Goal: Browse casually: Explore the website without a specific task or goal

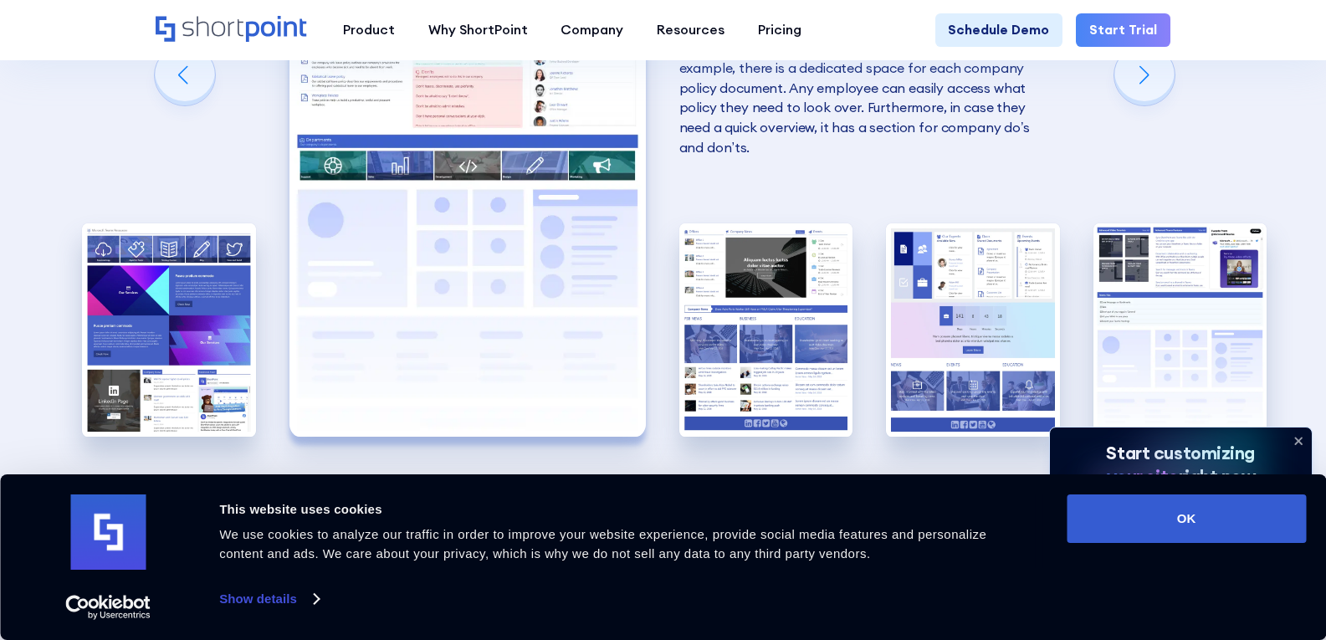
scroll to position [3012, 0]
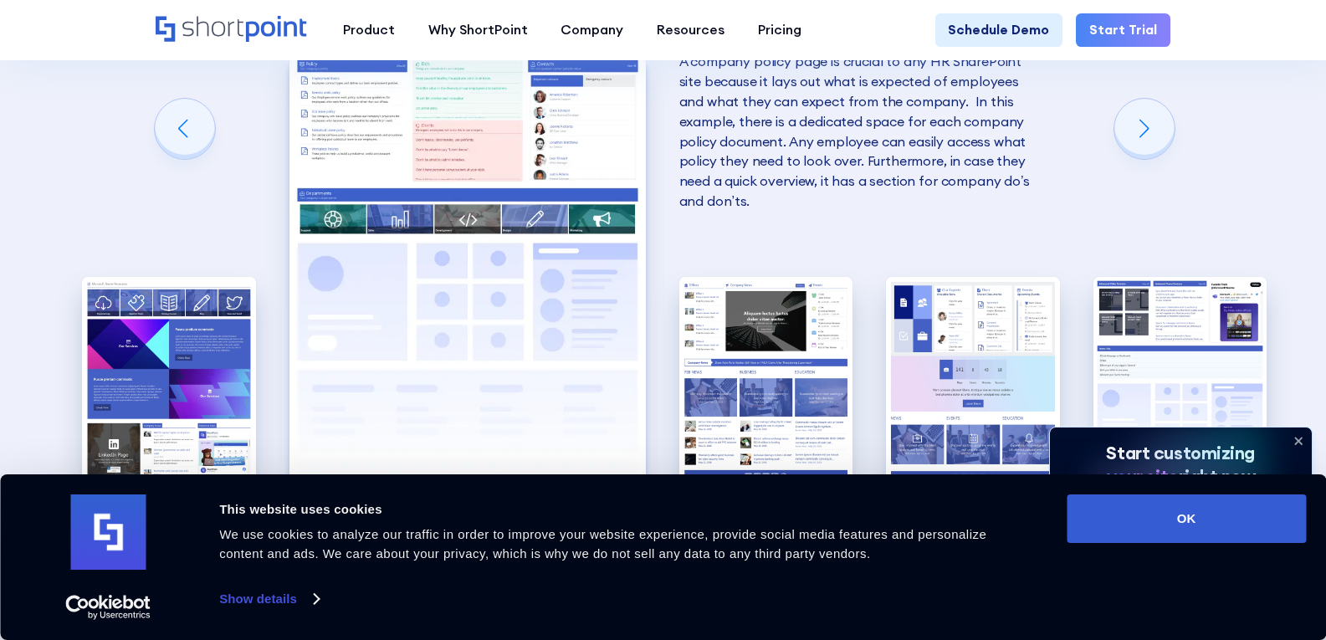
click at [613, 175] on img "2 / 5" at bounding box center [467, 271] width 356 height 438
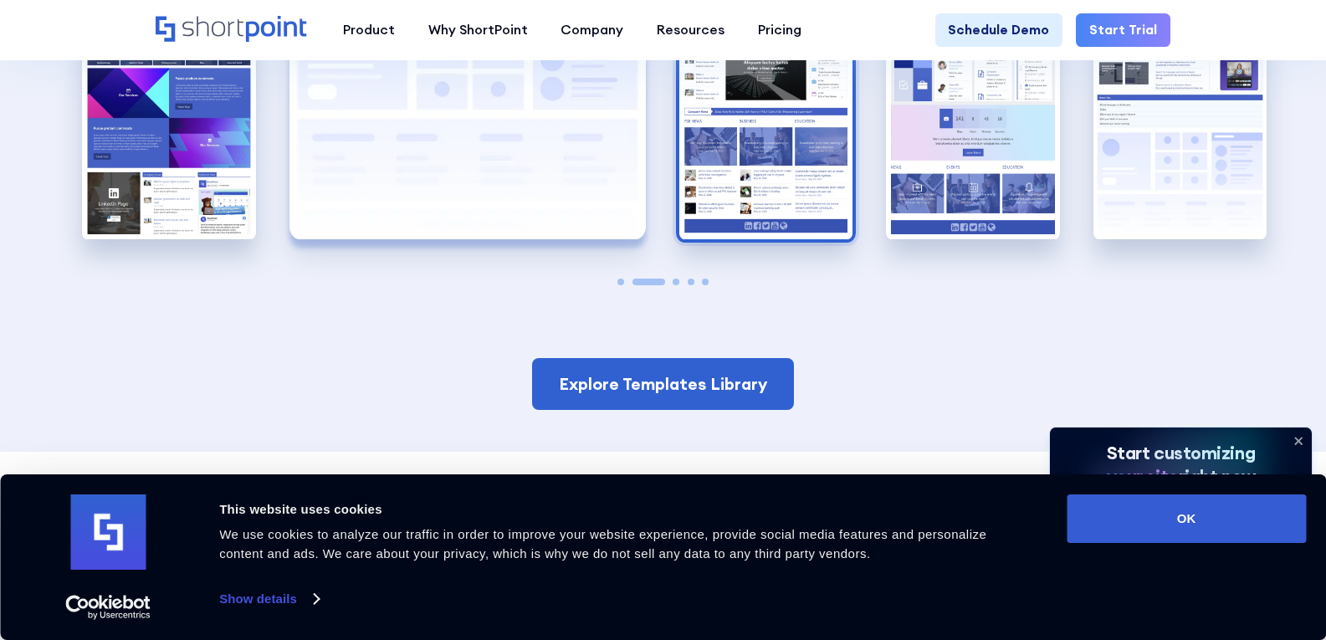
click at [756, 169] on img "3 / 5" at bounding box center [766, 132] width 174 height 213
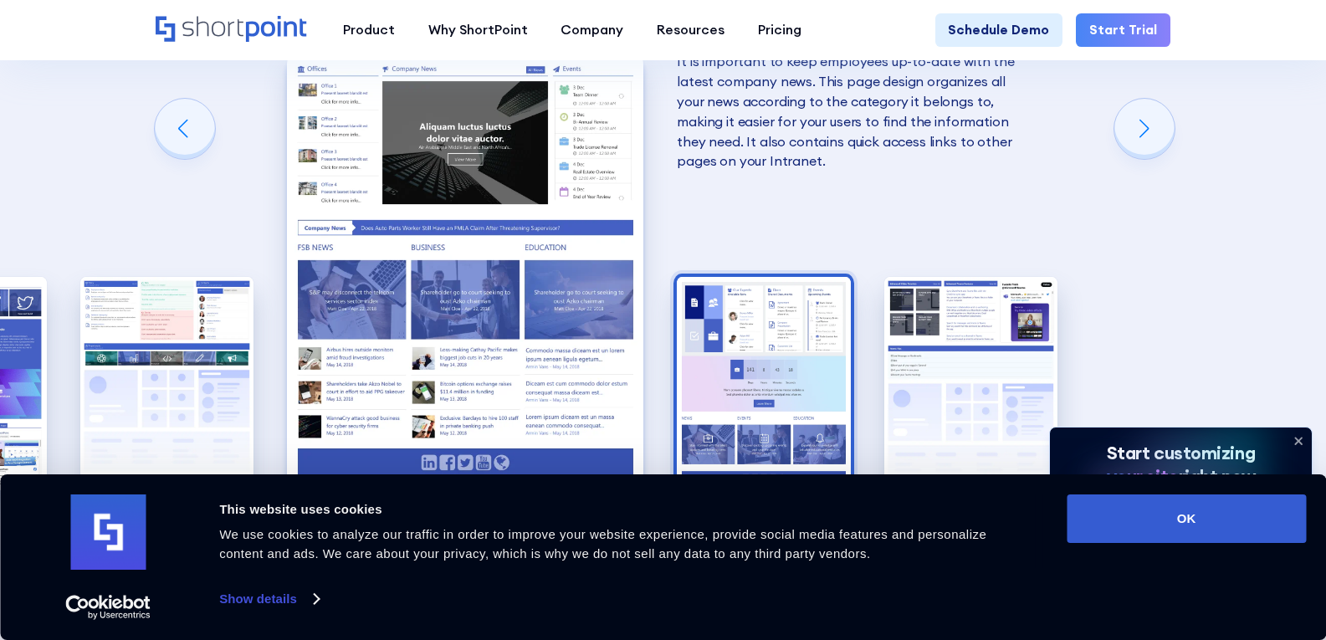
click at [747, 322] on img "4 / 5" at bounding box center [764, 383] width 174 height 213
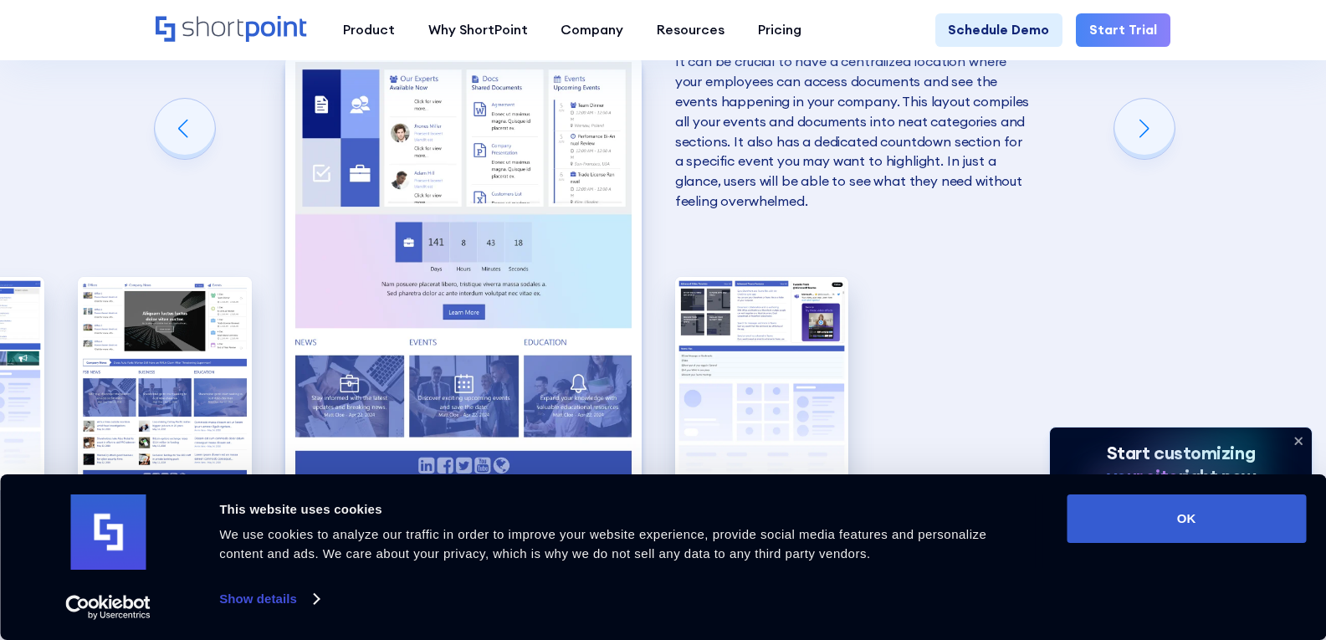
click at [747, 322] on img "5 / 5" at bounding box center [762, 383] width 174 height 213
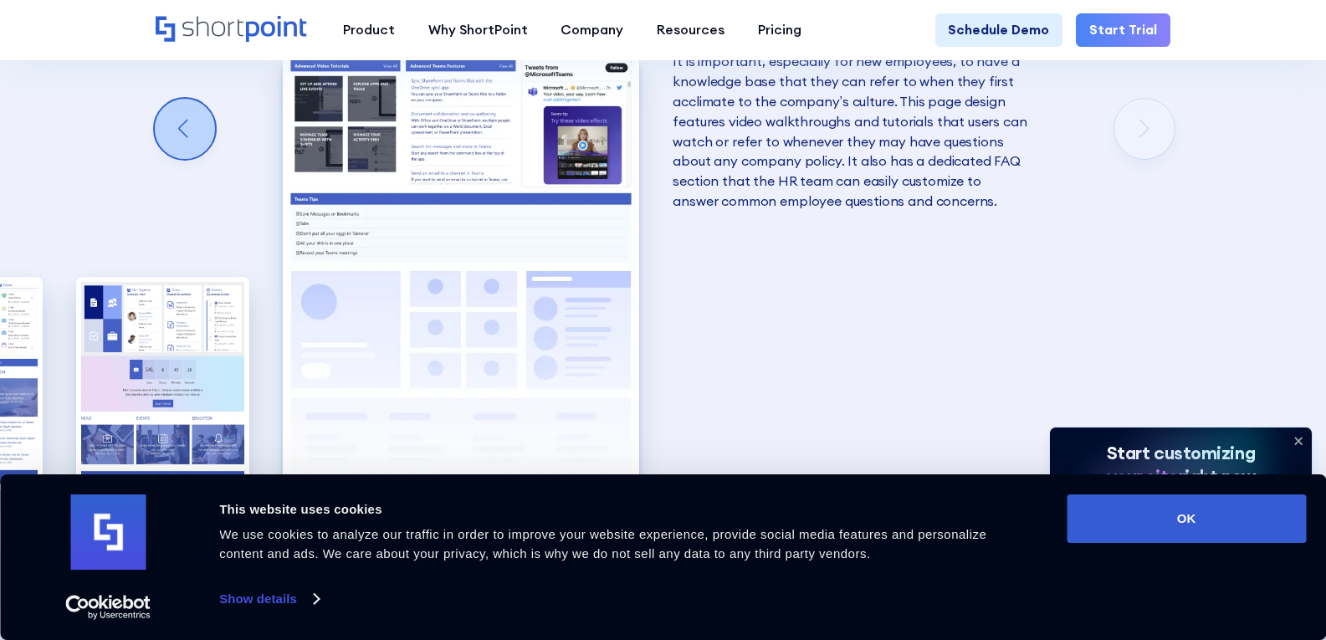
click at [195, 156] on div "Previous slide" at bounding box center [185, 129] width 60 height 60
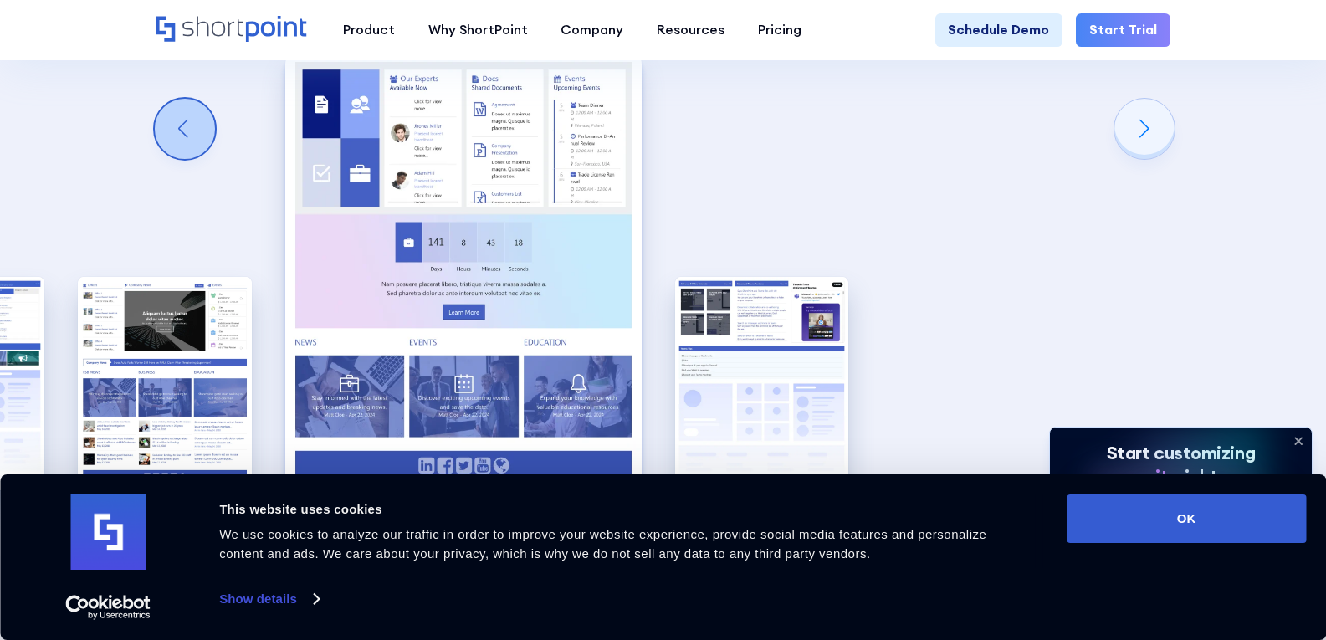
click at [195, 156] on div "Previous slide" at bounding box center [185, 129] width 60 height 60
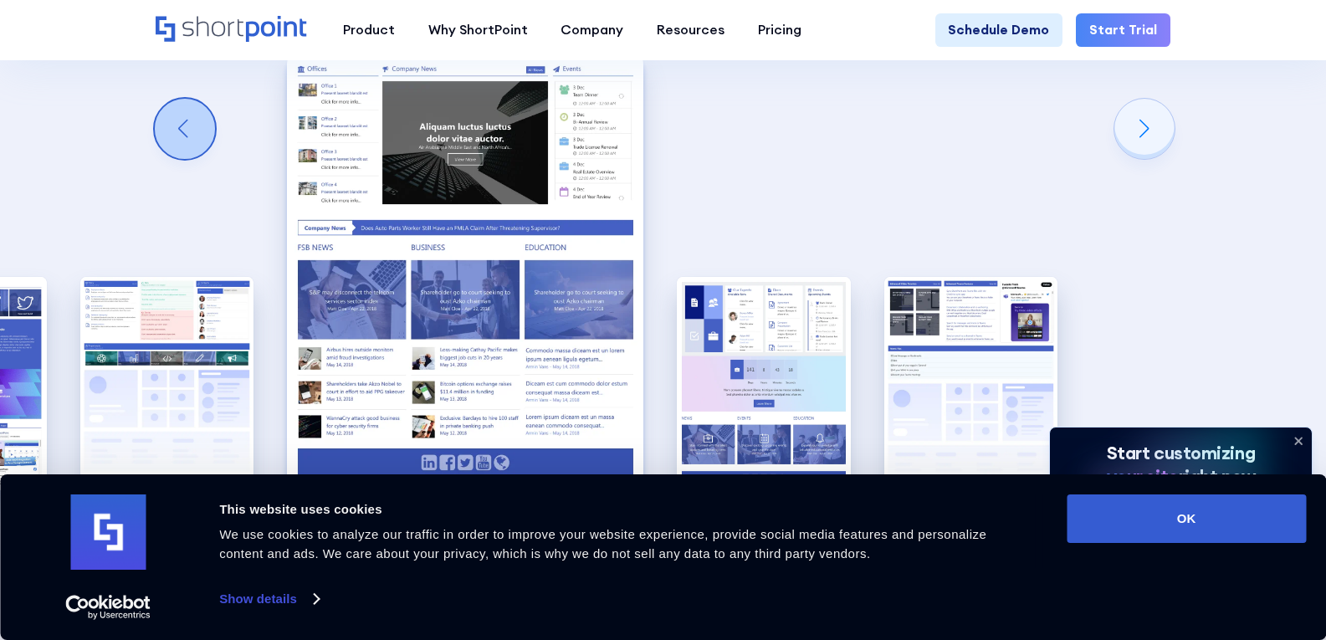
click at [195, 156] on div "Previous slide" at bounding box center [185, 129] width 60 height 60
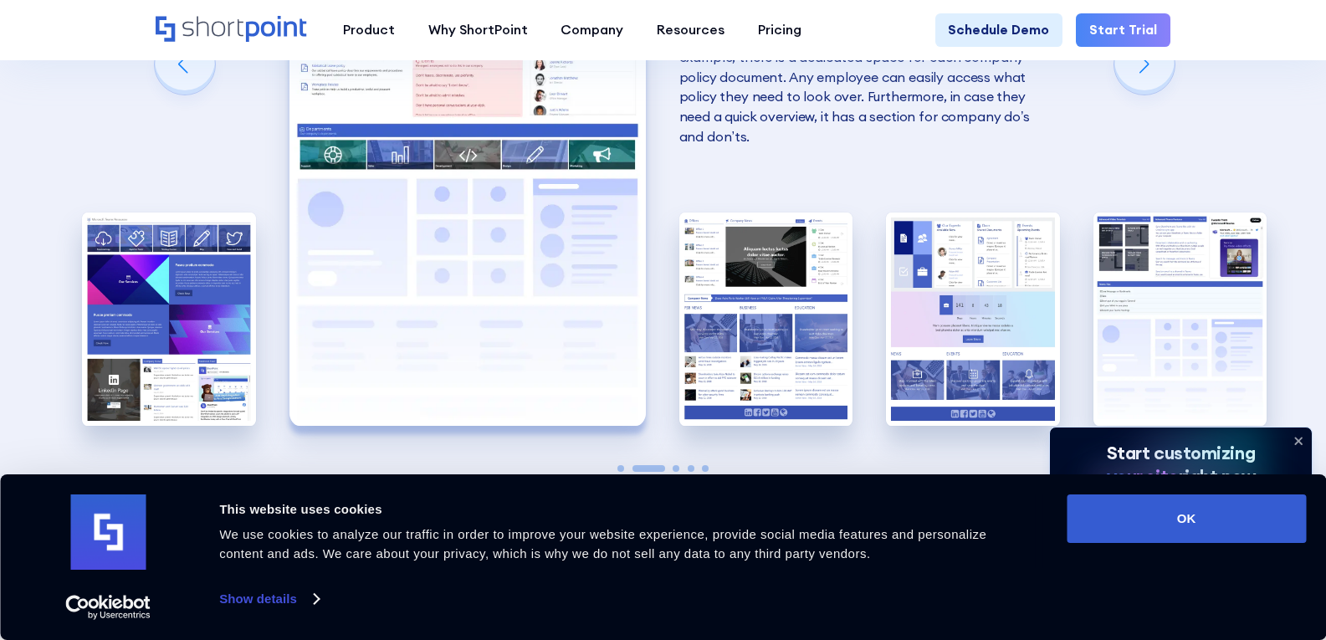
scroll to position [3095, 0]
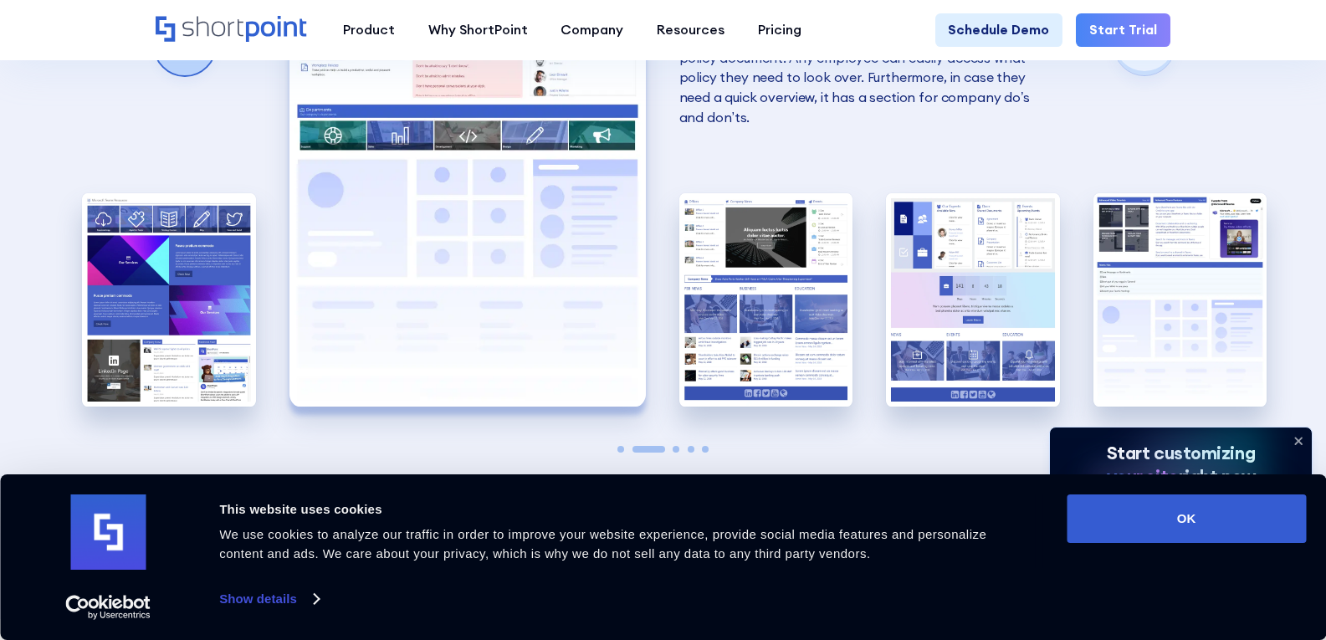
click at [180, 75] on div "Previous slide" at bounding box center [185, 45] width 60 height 60
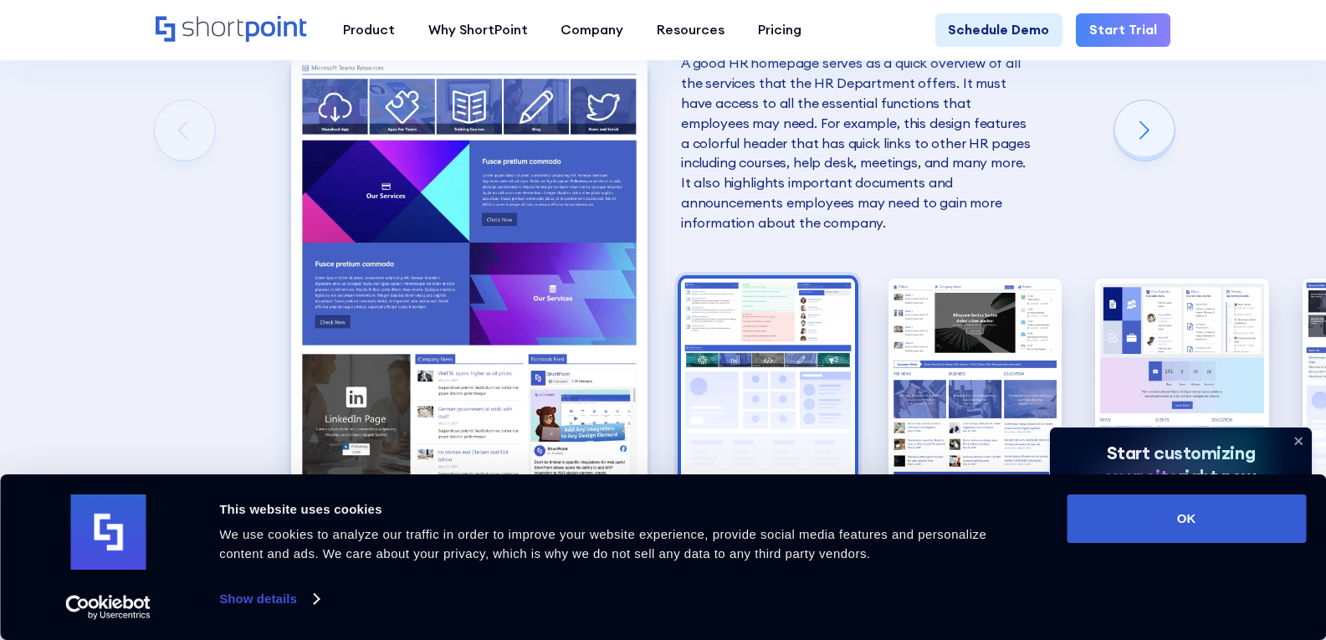
scroll to position [2928, 0]
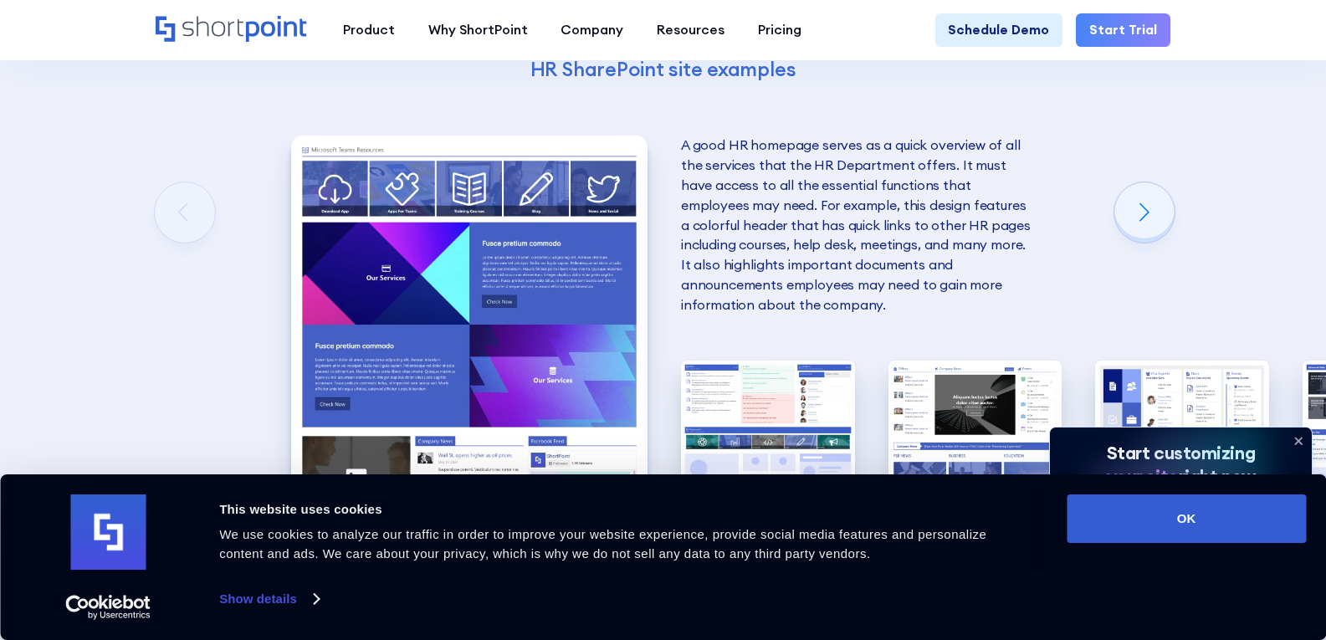
click at [544, 340] on img "1 / 5" at bounding box center [469, 355] width 356 height 438
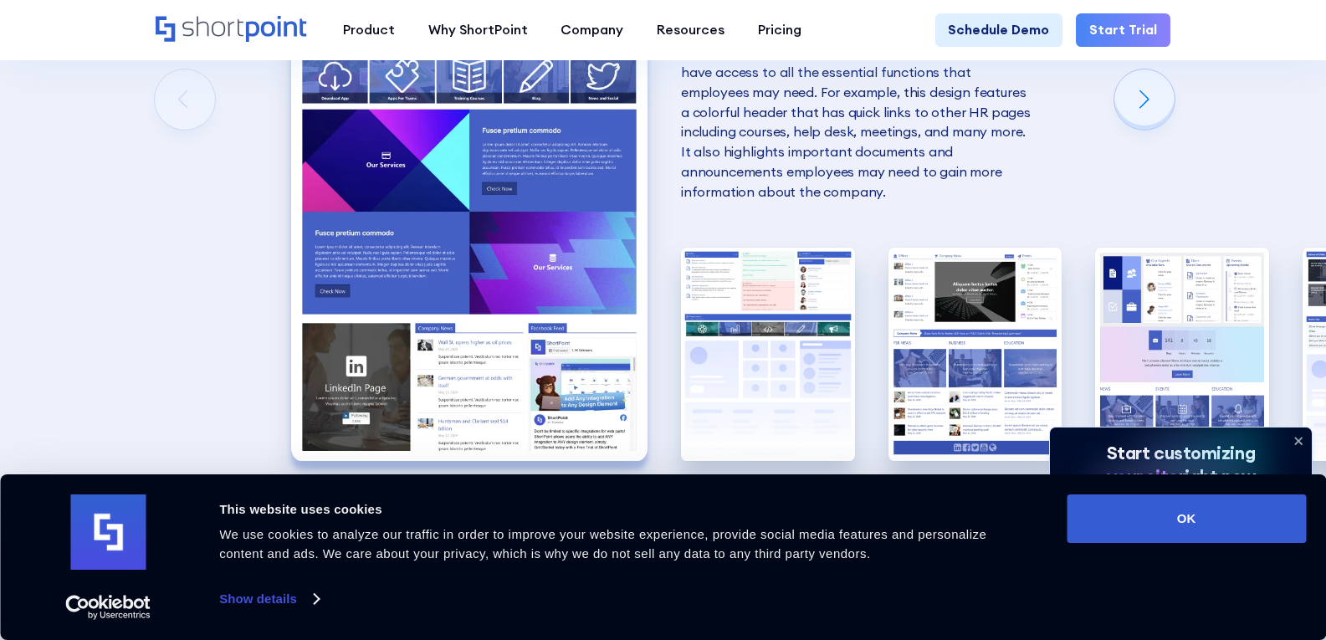
scroll to position [3012, 0]
